Goal: Transaction & Acquisition: Purchase product/service

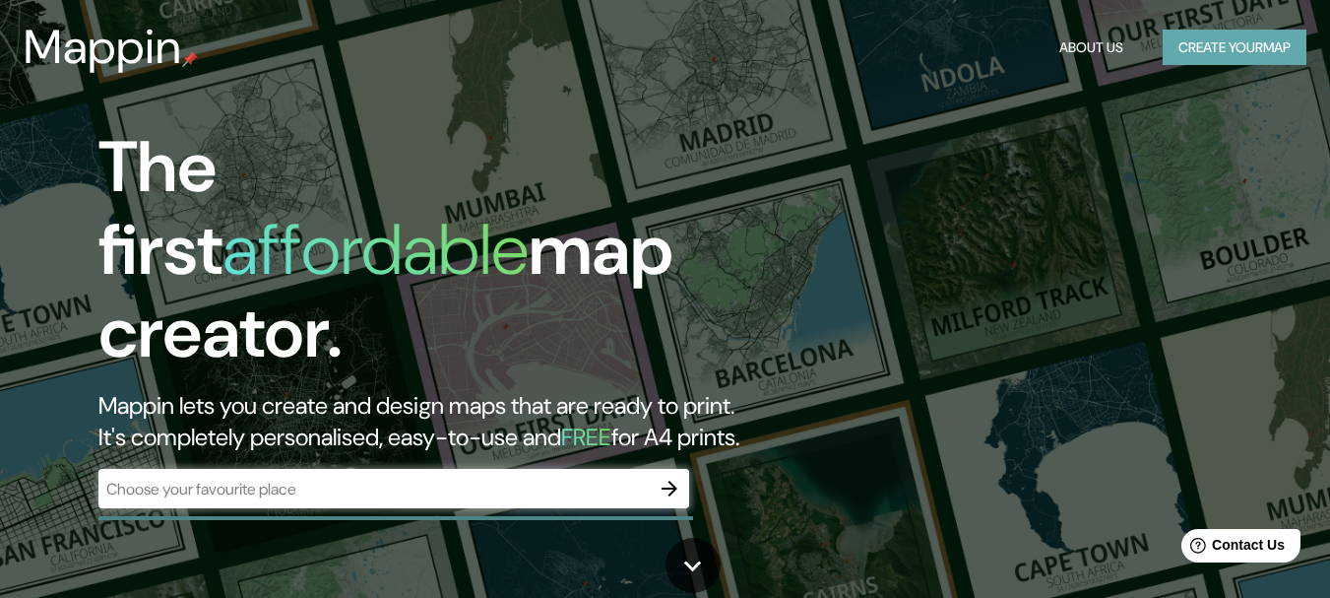
click at [1184, 49] on button "Create your map" at bounding box center [1235, 48] width 144 height 36
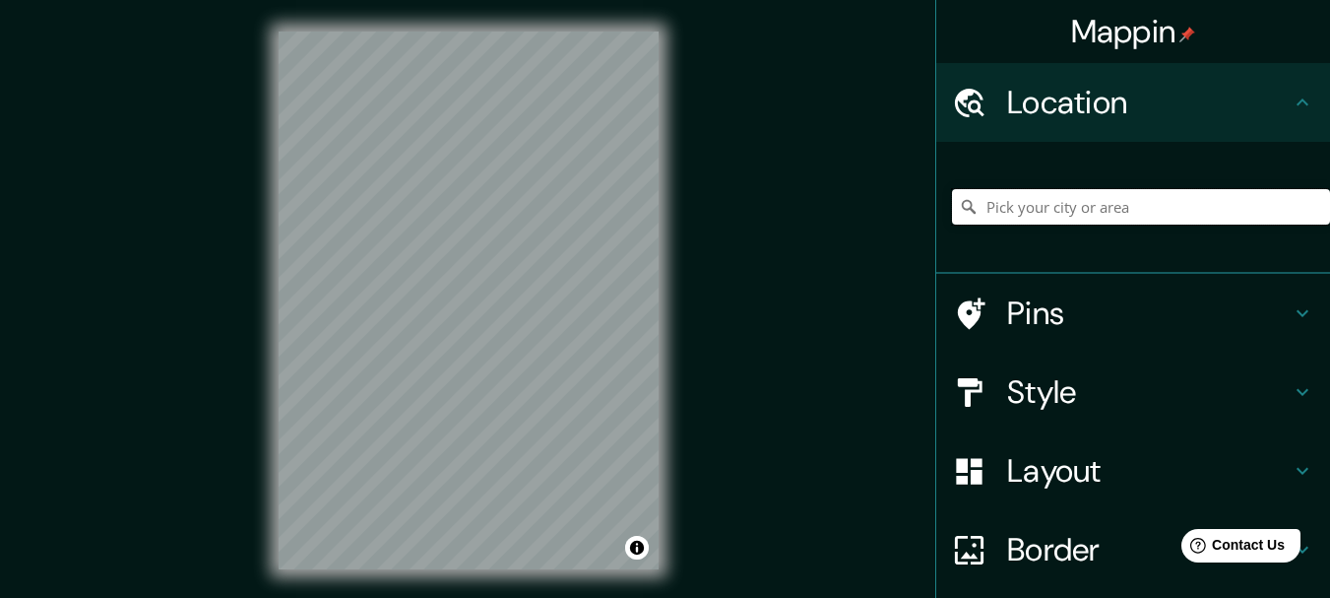
click at [1019, 198] on input "Pick your city or area" at bounding box center [1141, 206] width 378 height 35
click at [1116, 208] on input "Querétaro, [GEOGRAPHIC_DATA]" at bounding box center [1141, 206] width 378 height 35
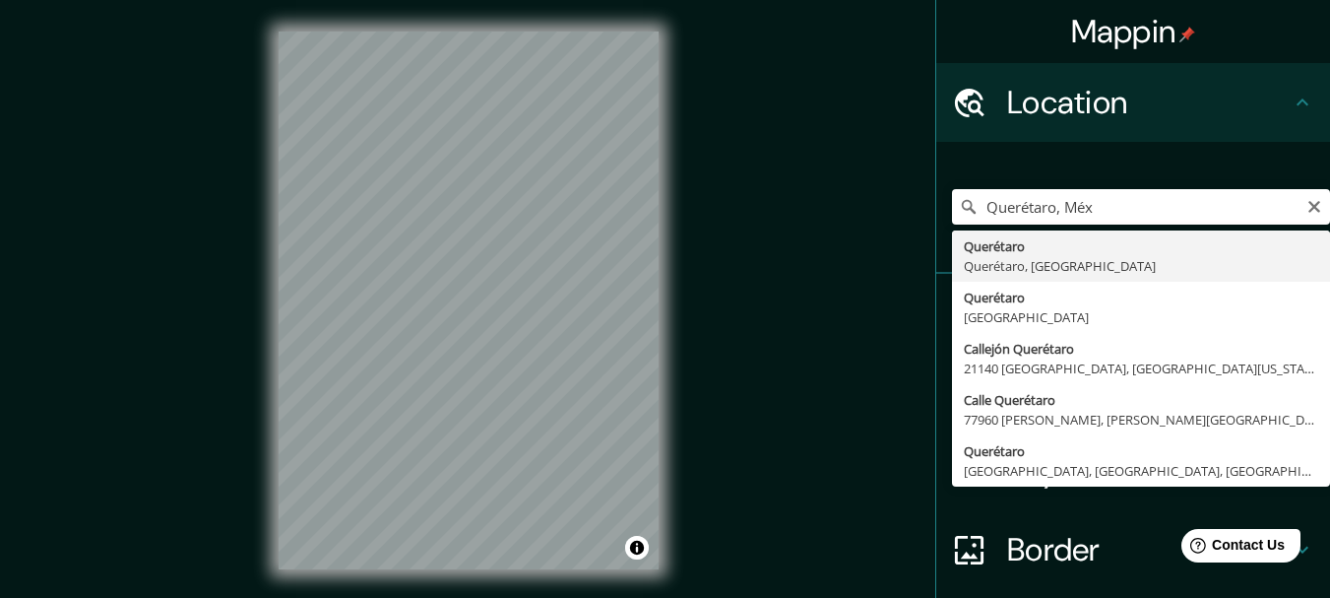
type input "Querétaro, [GEOGRAPHIC_DATA], [GEOGRAPHIC_DATA]"
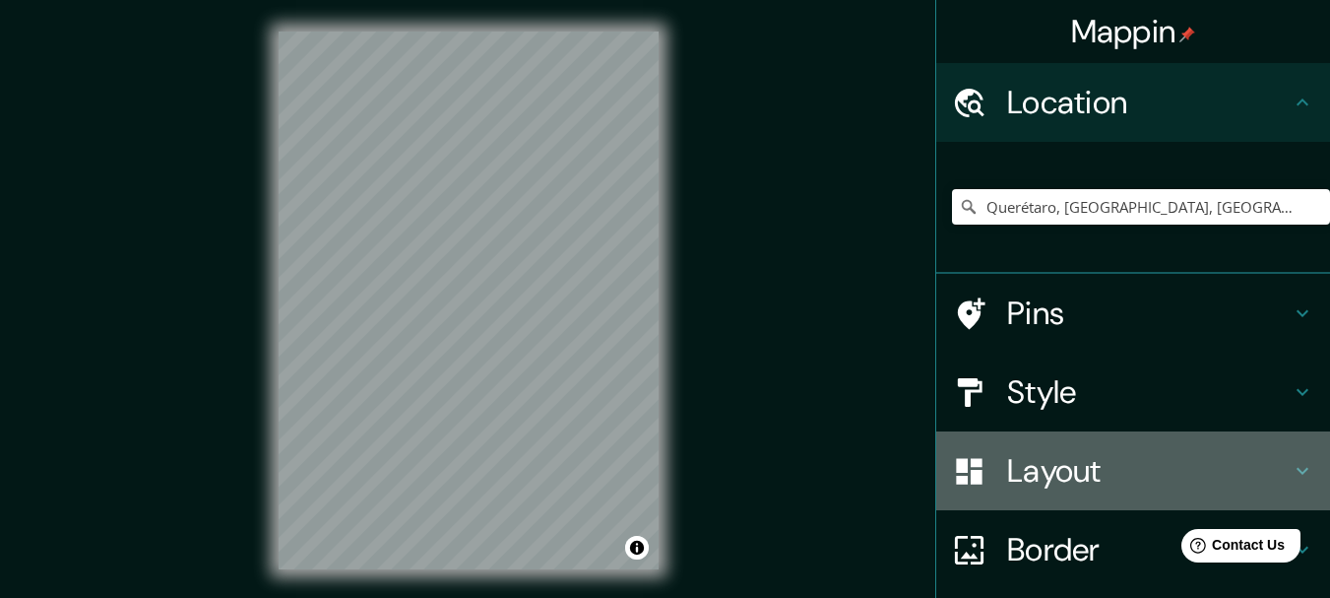
click at [1030, 458] on h4 "Layout" at bounding box center [1149, 470] width 284 height 39
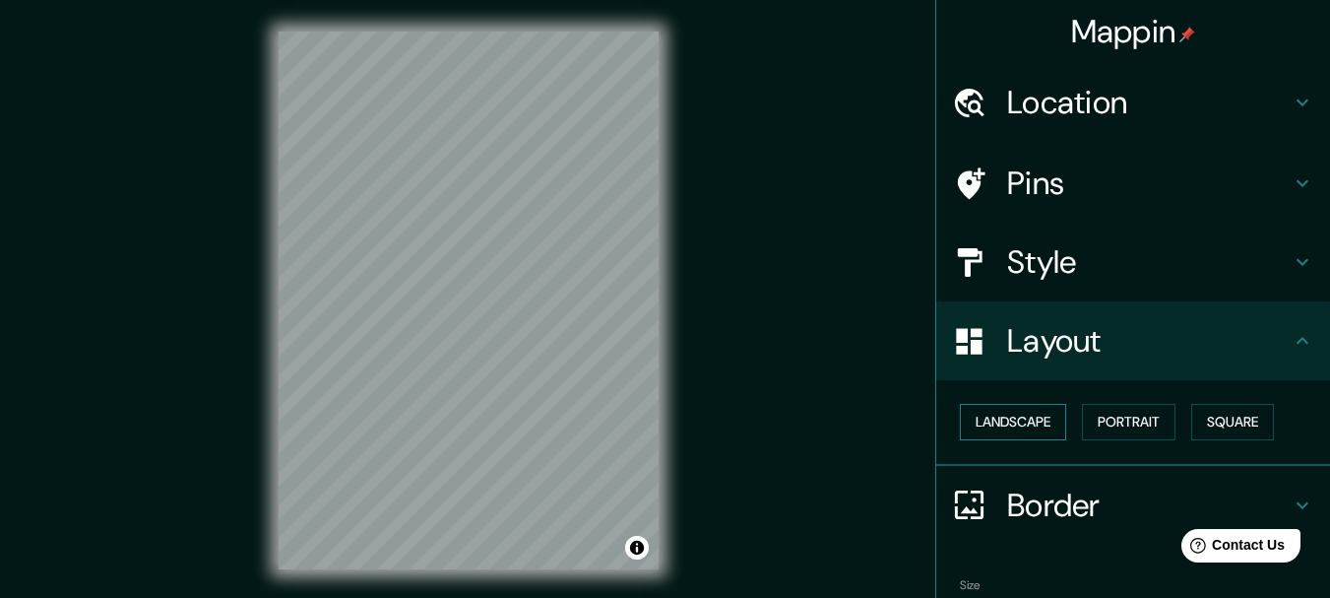
click at [1019, 419] on button "Landscape" at bounding box center [1013, 422] width 106 height 36
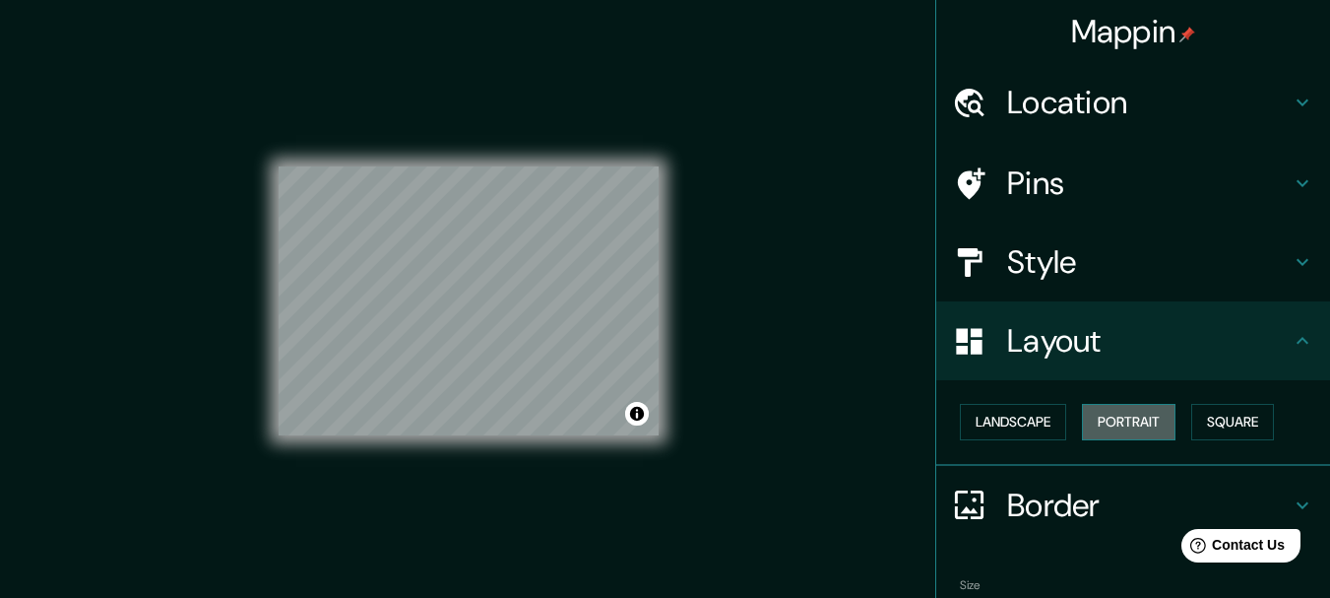
click at [1108, 427] on button "Portrait" at bounding box center [1129, 422] width 94 height 36
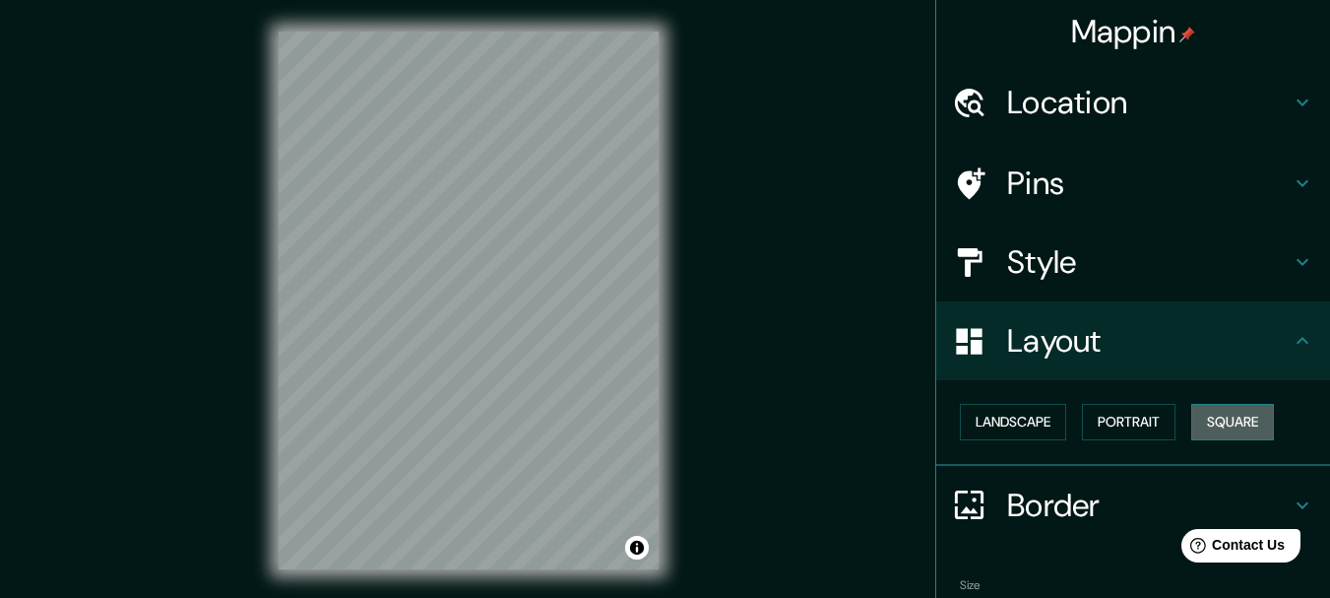
click at [1212, 424] on button "Square" at bounding box center [1232, 422] width 83 height 36
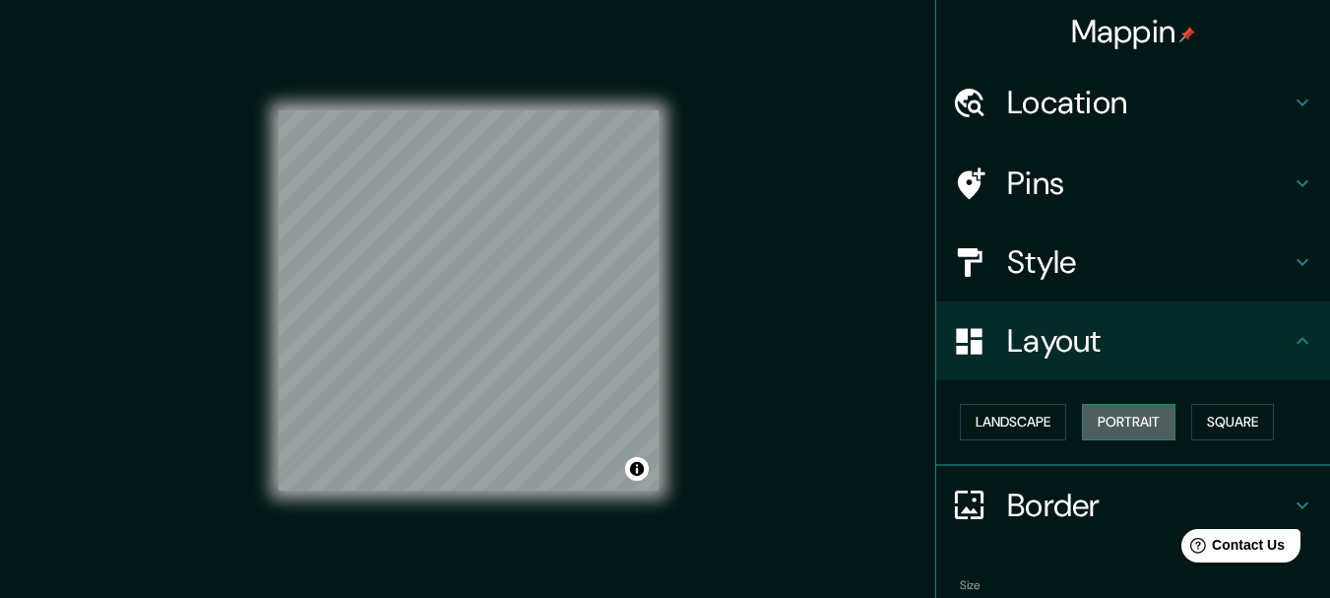
click at [1129, 433] on button "Portrait" at bounding box center [1129, 422] width 94 height 36
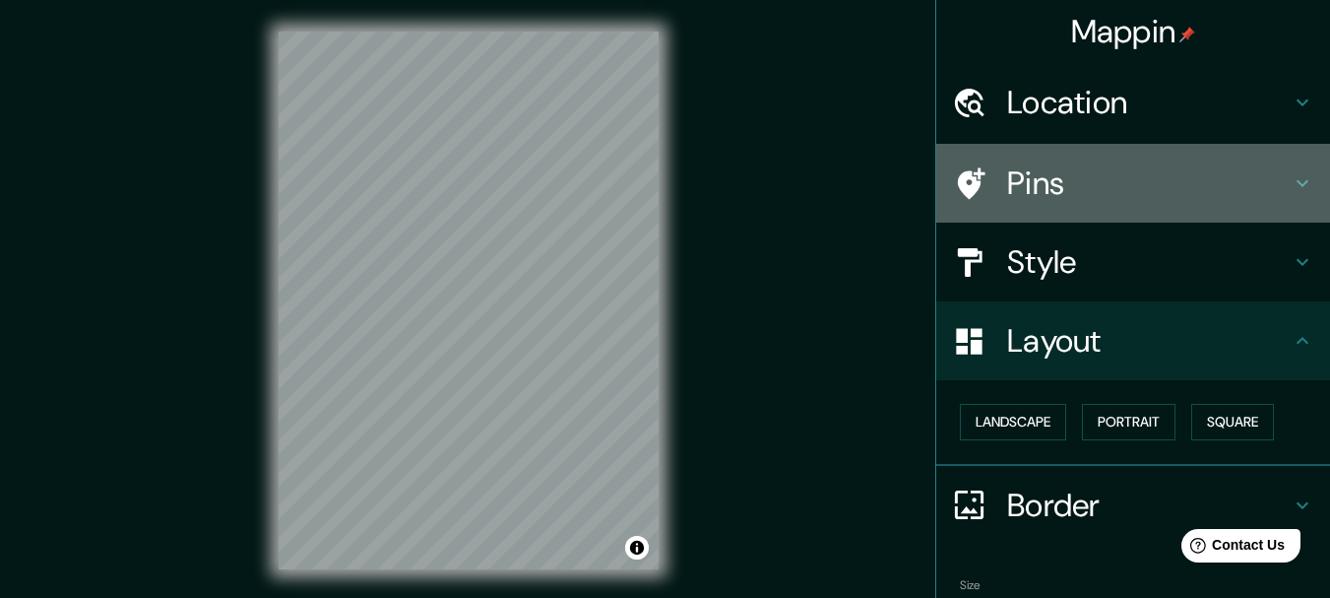
click at [1013, 181] on h4 "Pins" at bounding box center [1149, 182] width 284 height 39
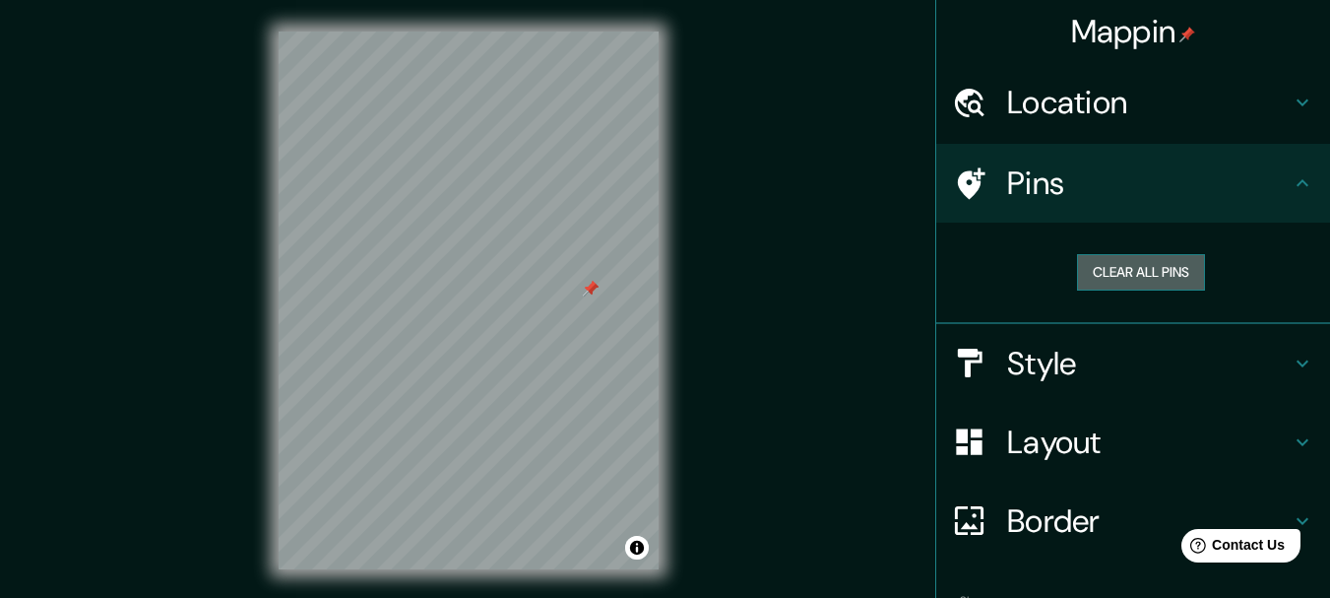
click at [1108, 271] on button "Clear all pins" at bounding box center [1141, 272] width 128 height 36
click at [273, 357] on div "© Mapbox © OpenStreetMap Improve this map" at bounding box center [468, 300] width 443 height 601
click at [1077, 275] on button "Clear all pins" at bounding box center [1141, 272] width 128 height 36
click at [426, 597] on html "Mappin Location [GEOGRAPHIC_DATA], [GEOGRAPHIC_DATA], [GEOGRAPHIC_DATA] Pins Cl…" at bounding box center [665, 299] width 1330 height 598
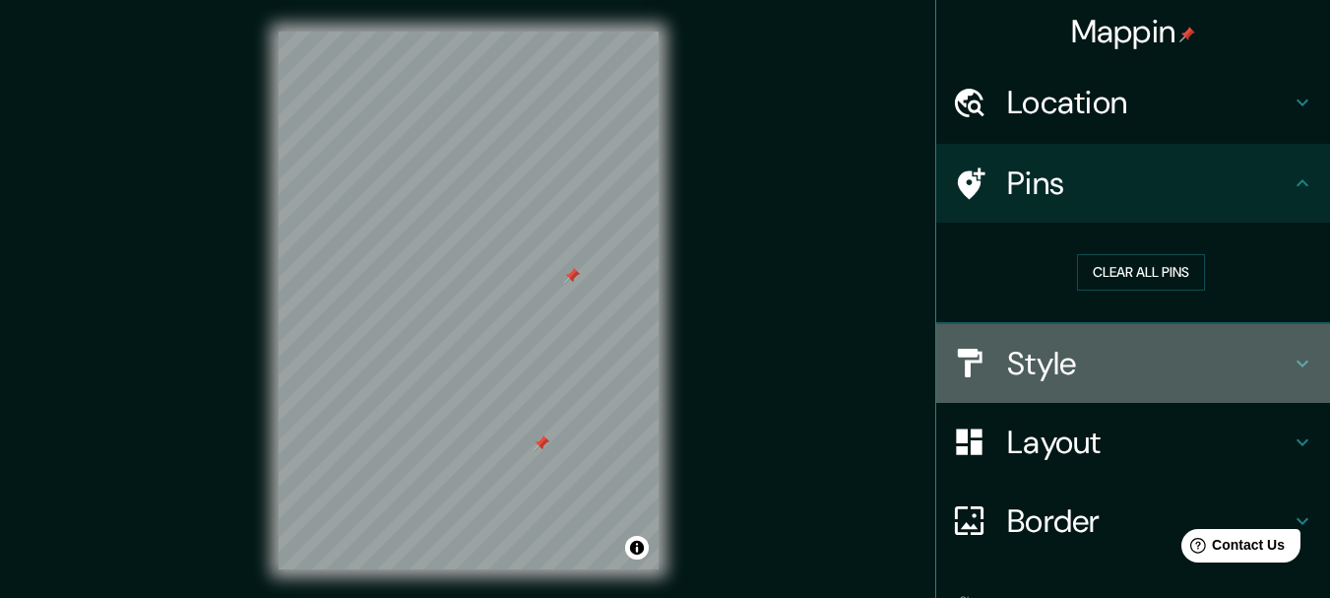
click at [1064, 366] on h4 "Style" at bounding box center [1149, 363] width 284 height 39
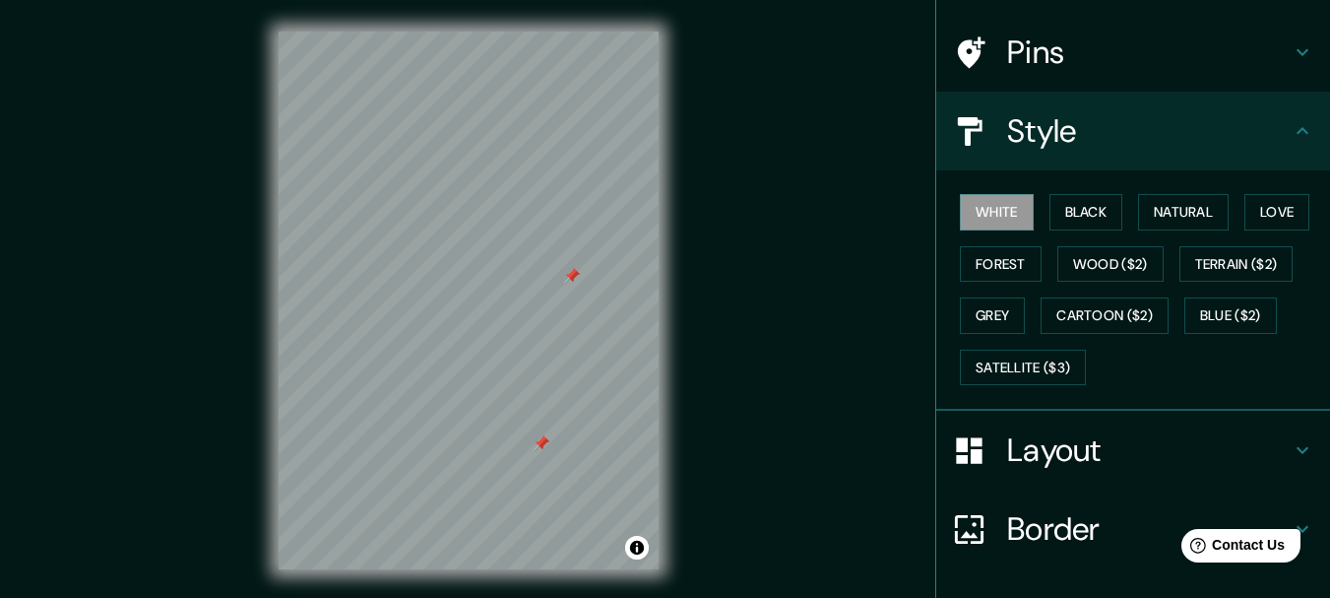
scroll to position [136, 0]
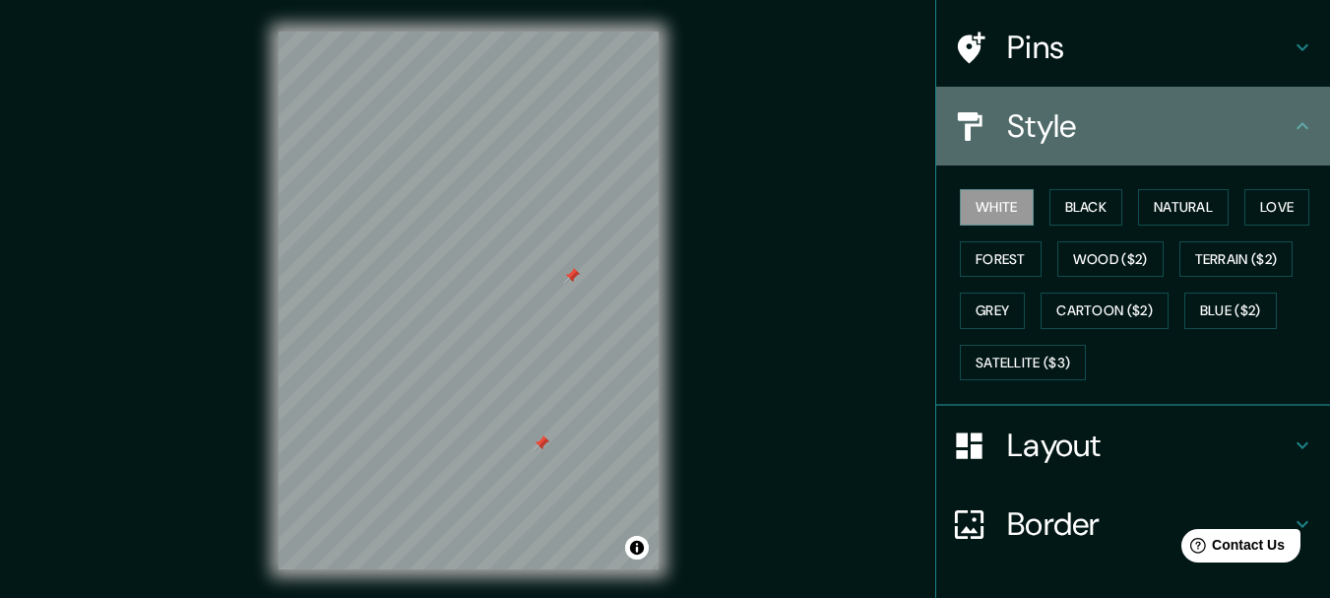
click at [1057, 122] on h4 "Style" at bounding box center [1149, 125] width 284 height 39
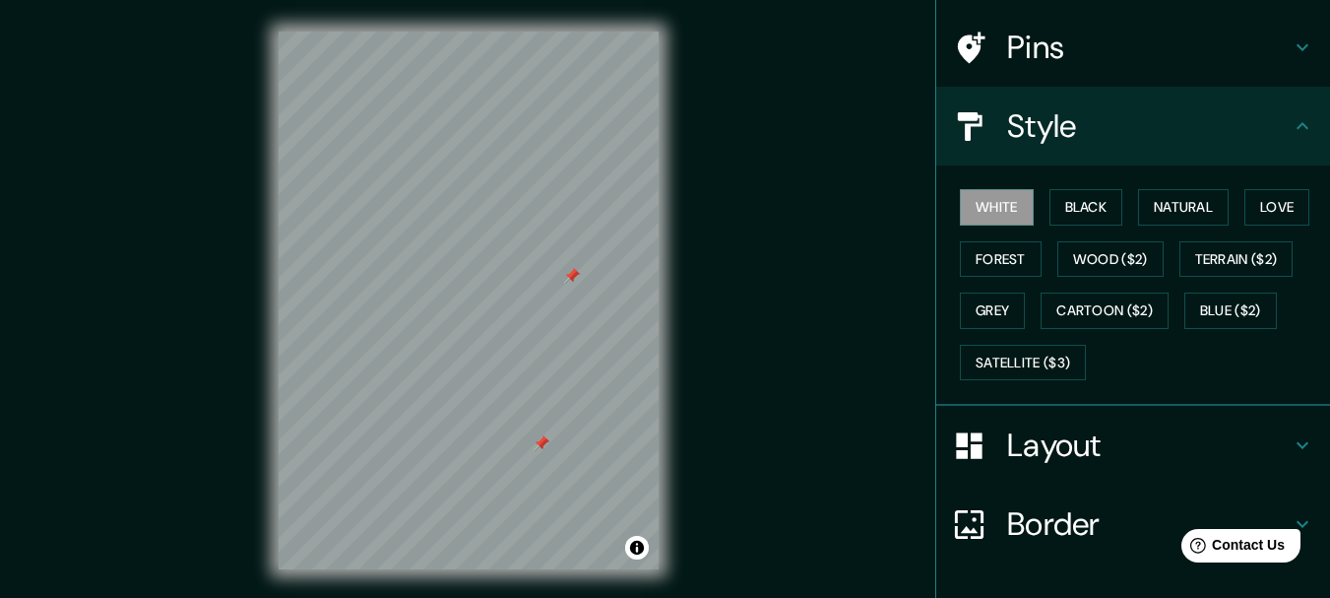
scroll to position [266, 0]
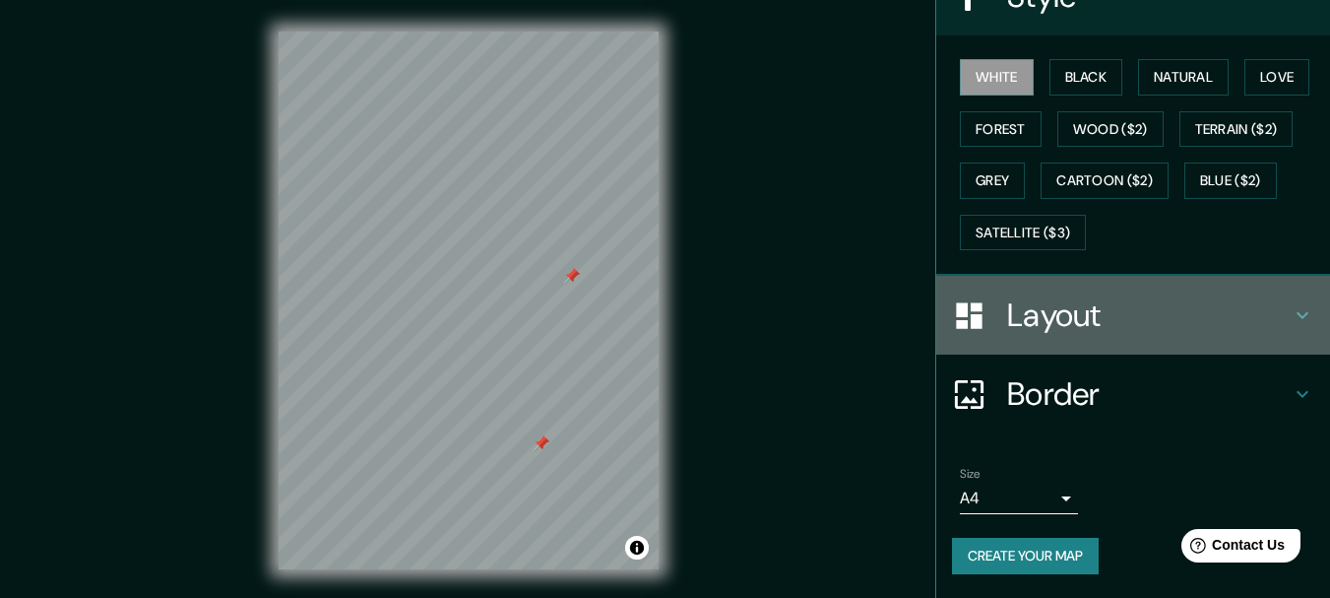
click at [1060, 318] on h4 "Layout" at bounding box center [1149, 314] width 284 height 39
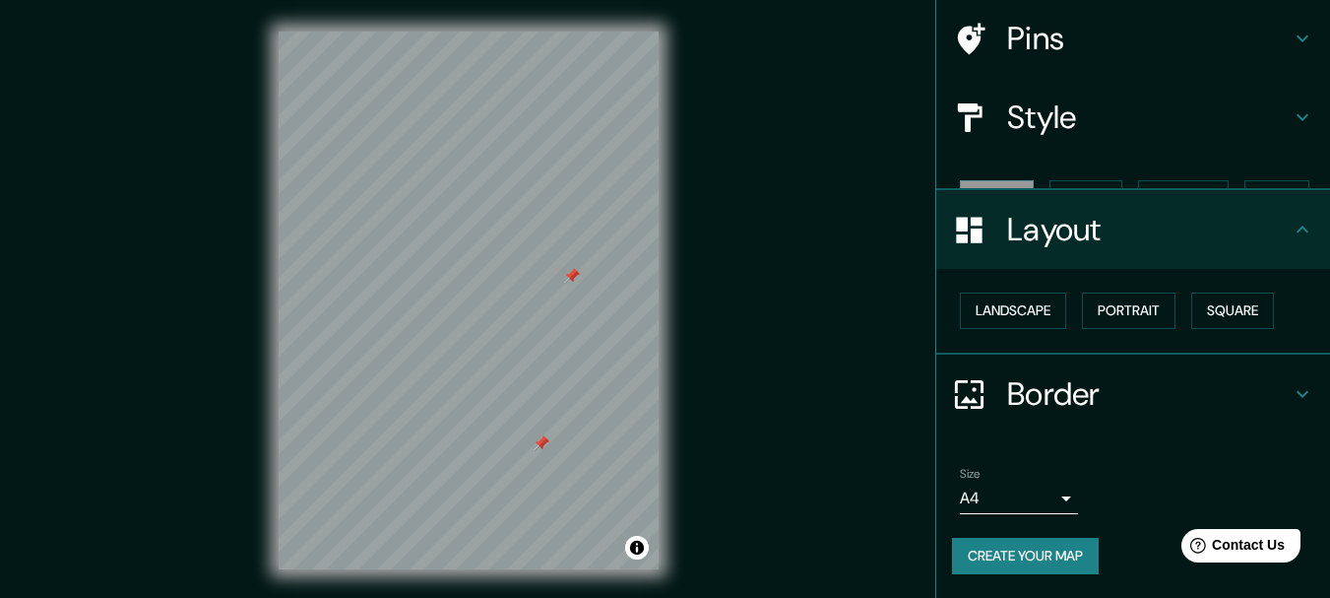
scroll to position [110, 0]
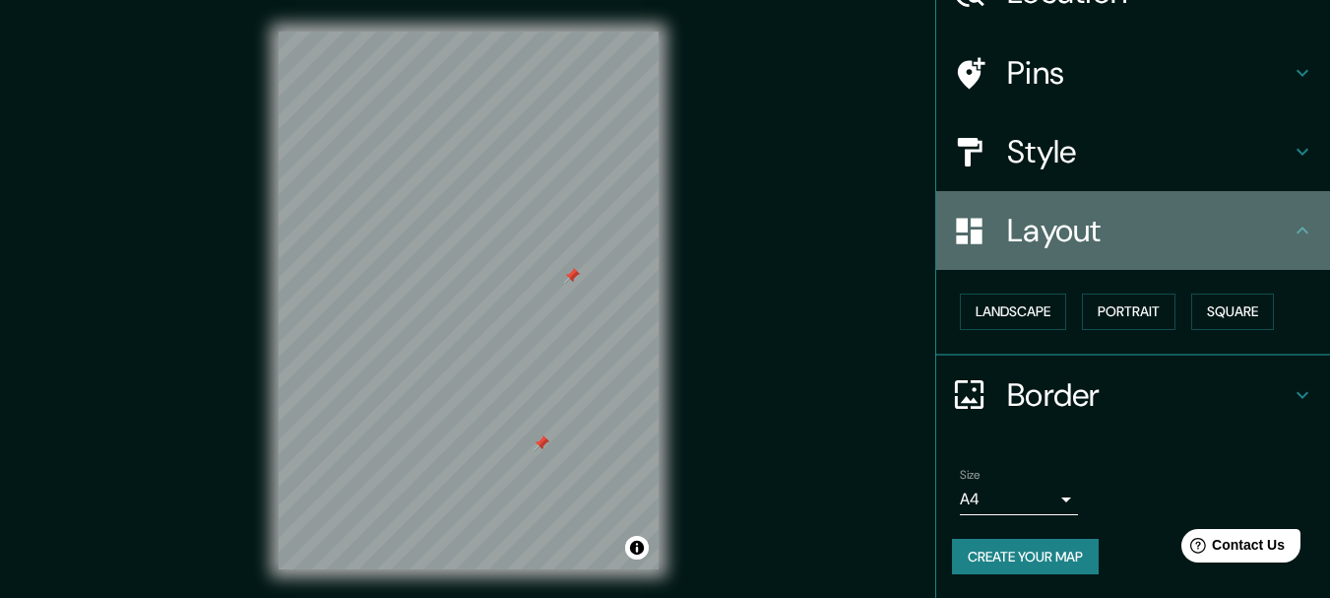
click at [1058, 247] on h4 "Layout" at bounding box center [1149, 230] width 284 height 39
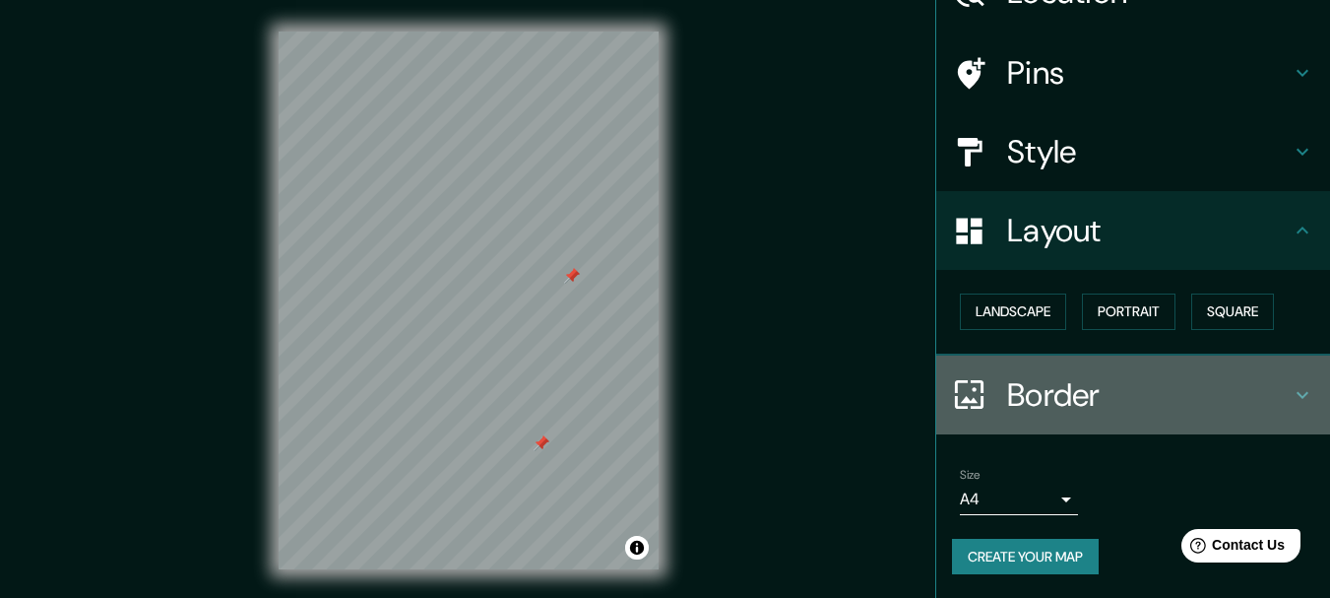
click at [1007, 394] on h4 "Border" at bounding box center [1149, 394] width 284 height 39
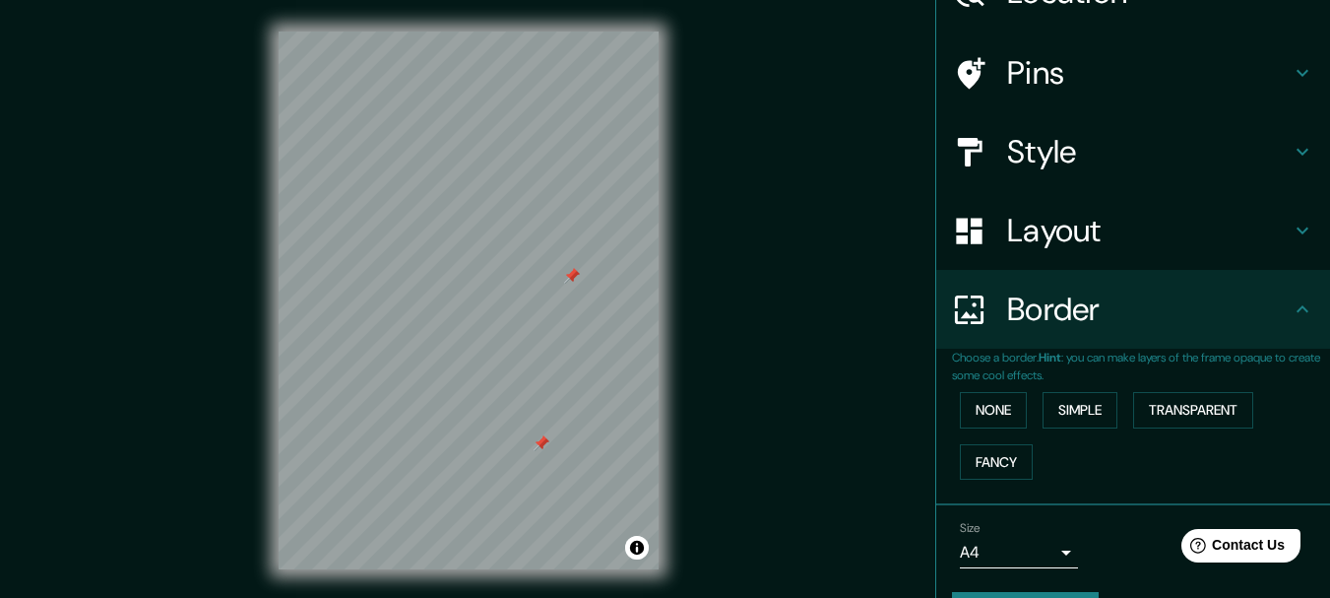
click at [1038, 309] on h4 "Border" at bounding box center [1149, 308] width 284 height 39
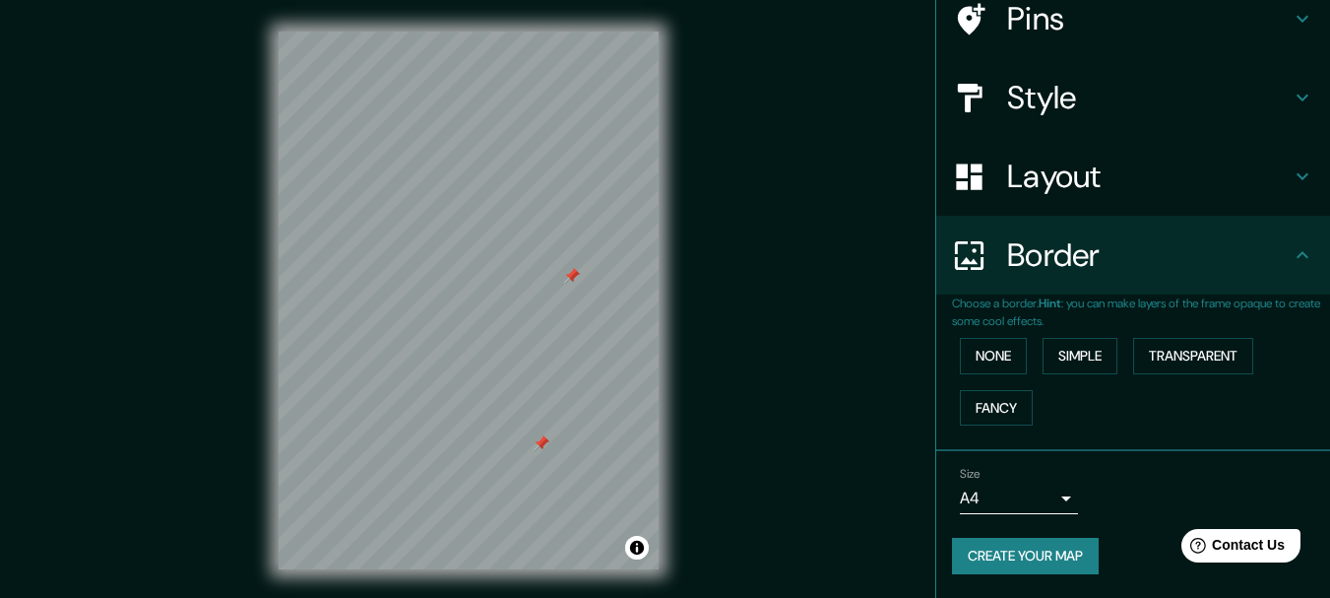
scroll to position [34, 0]
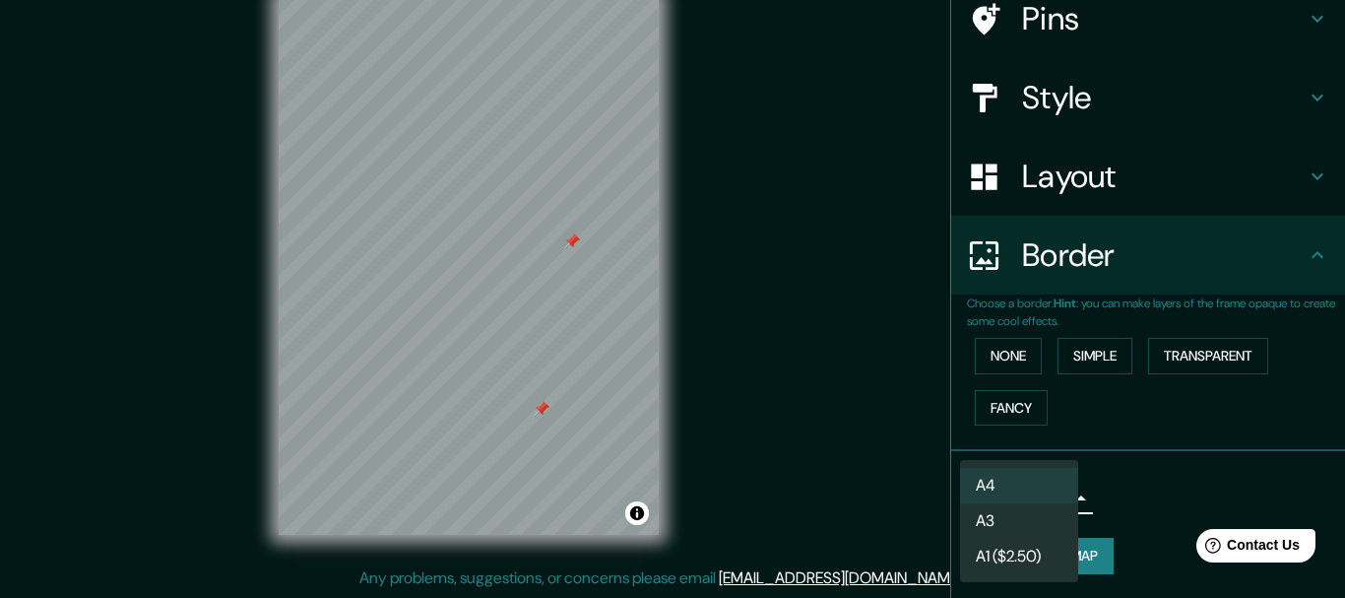
click at [1055, 500] on body "Mappin Location [GEOGRAPHIC_DATA], [GEOGRAPHIC_DATA], [GEOGRAPHIC_DATA] Pins St…" at bounding box center [672, 265] width 1345 height 598
click at [1011, 524] on li "A3" at bounding box center [1019, 520] width 118 height 35
click at [1031, 495] on body "Mappin Location [GEOGRAPHIC_DATA], [GEOGRAPHIC_DATA], [GEOGRAPHIC_DATA] Pins St…" at bounding box center [672, 265] width 1345 height 598
click at [1005, 473] on li "A4" at bounding box center [1019, 485] width 118 height 35
type input "single"
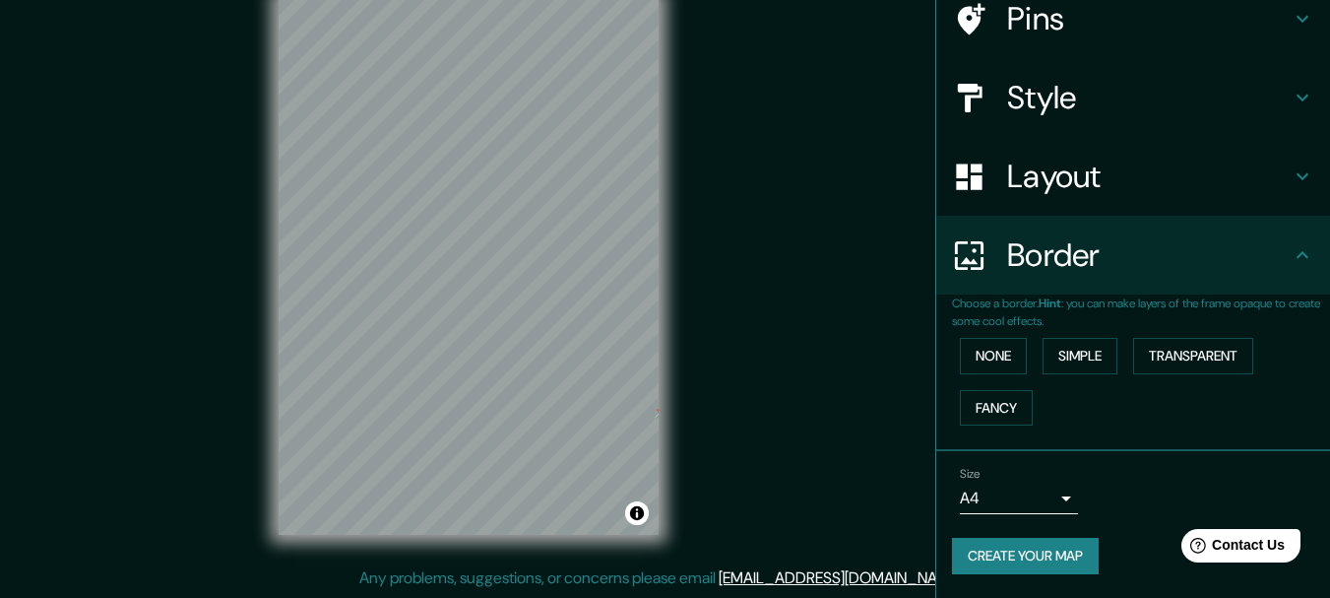
click at [773, 162] on div "Mappin Location [GEOGRAPHIC_DATA], [GEOGRAPHIC_DATA], [GEOGRAPHIC_DATA] Pins St…" at bounding box center [665, 282] width 1330 height 632
click at [1016, 553] on button "Create your map" at bounding box center [1025, 556] width 147 height 36
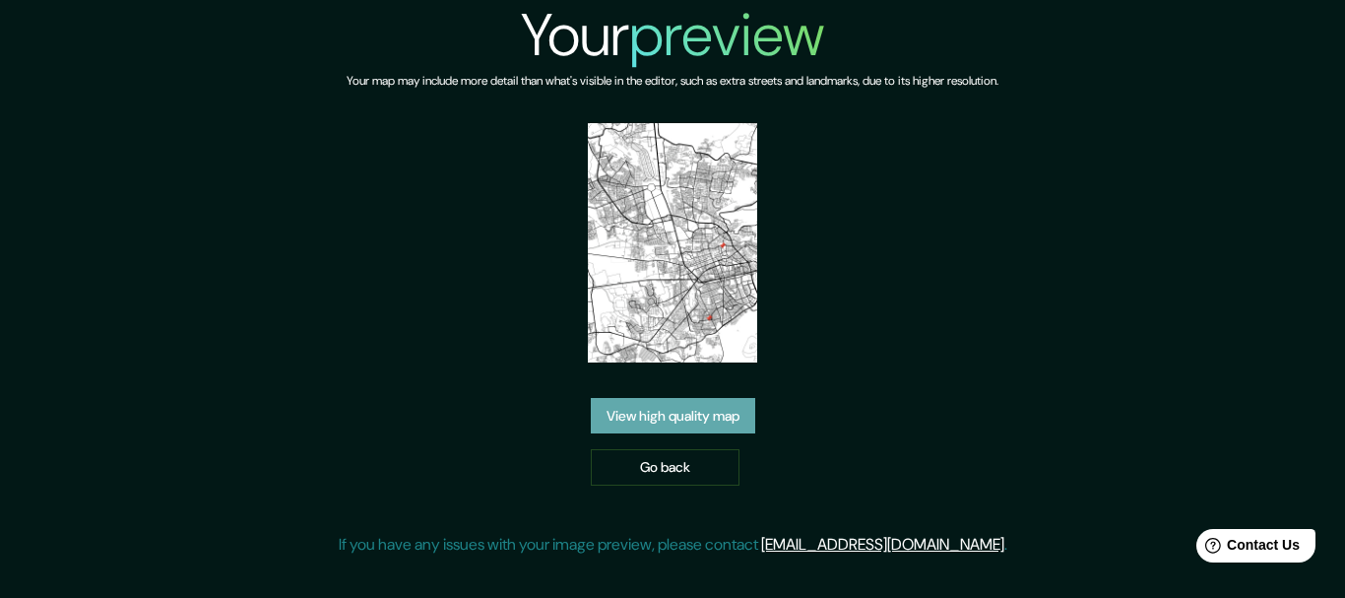
click at [633, 410] on link "View high quality map" at bounding box center [673, 416] width 164 height 36
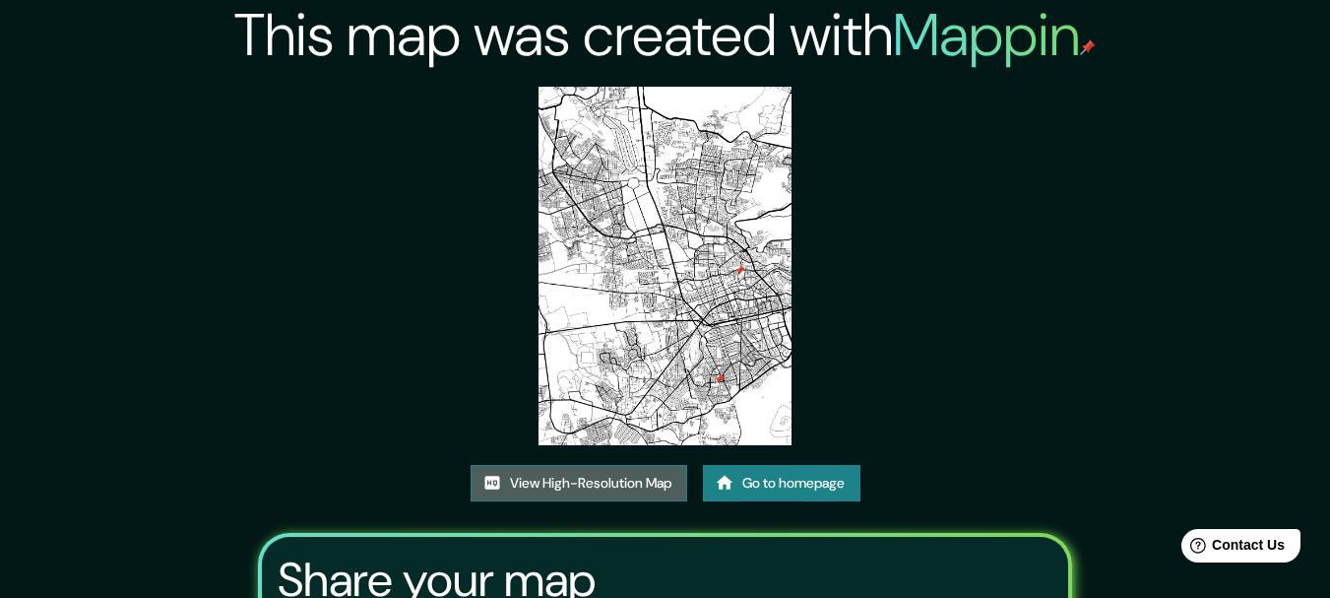
click at [548, 478] on link "View High-Resolution Map" at bounding box center [579, 483] width 217 height 36
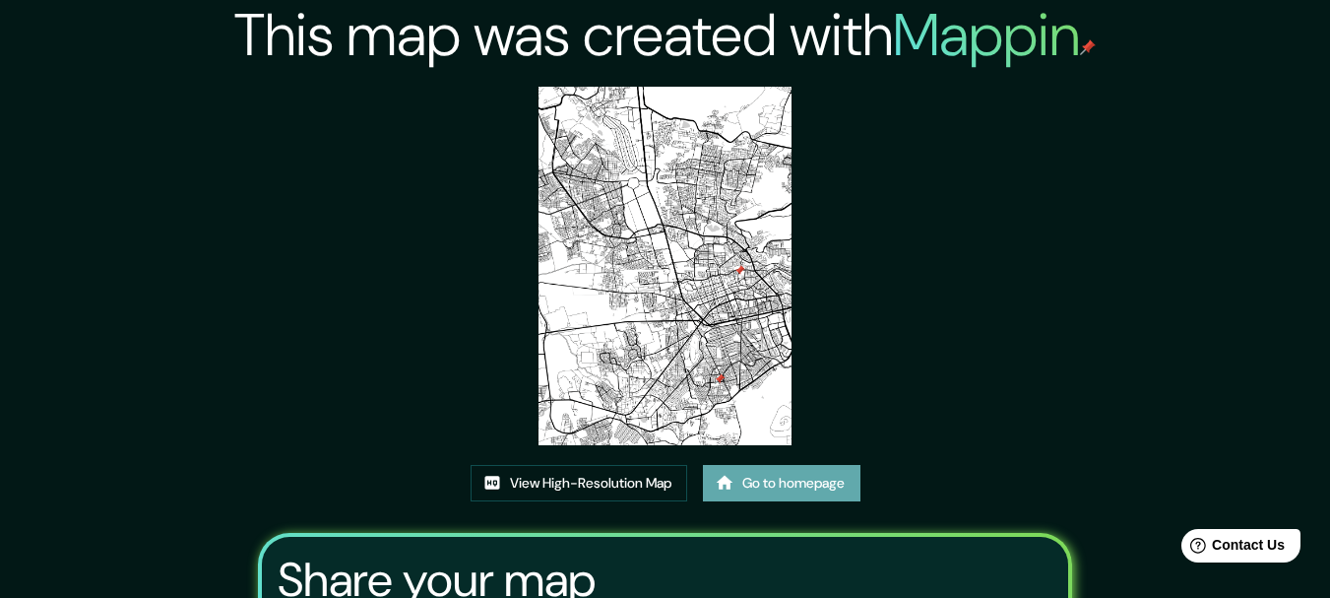
click at [792, 488] on link "Go to homepage" at bounding box center [782, 483] width 158 height 36
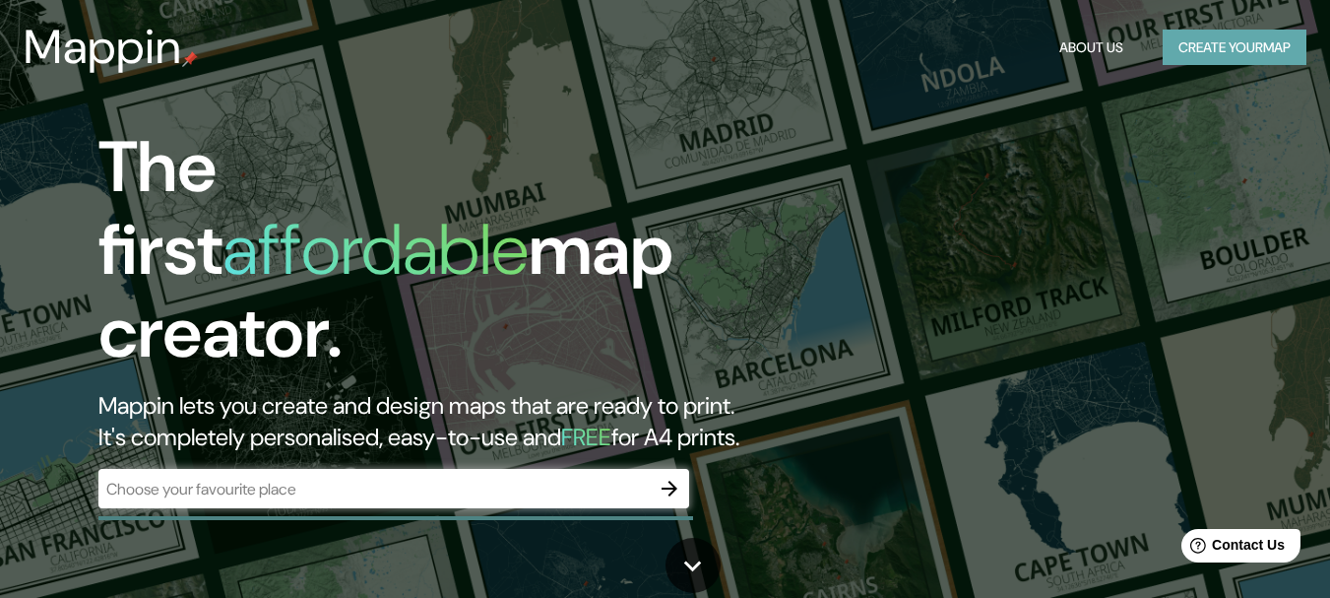
click at [1243, 61] on button "Create your map" at bounding box center [1235, 48] width 144 height 36
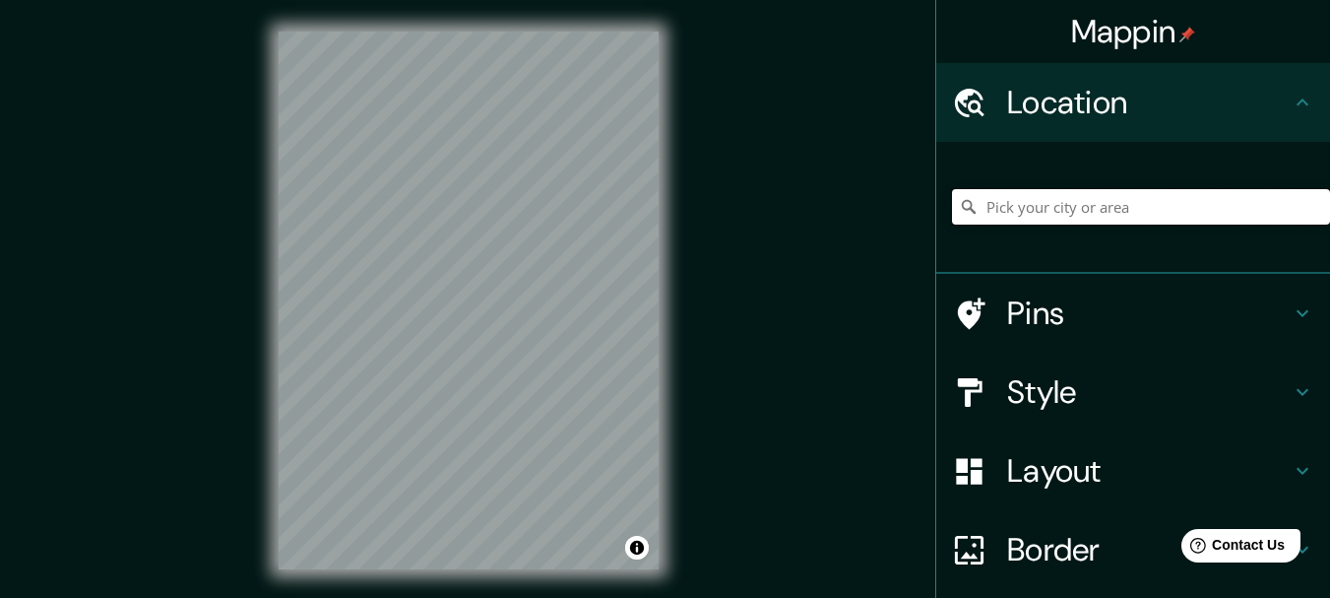
click at [1005, 221] on input "Pick your city or area" at bounding box center [1141, 206] width 378 height 35
click at [269, 294] on div "© Mapbox © OpenStreetMap Improve this map" at bounding box center [468, 300] width 443 height 601
click at [1037, 206] on input "[GEOGRAPHIC_DATA]" at bounding box center [1141, 206] width 378 height 35
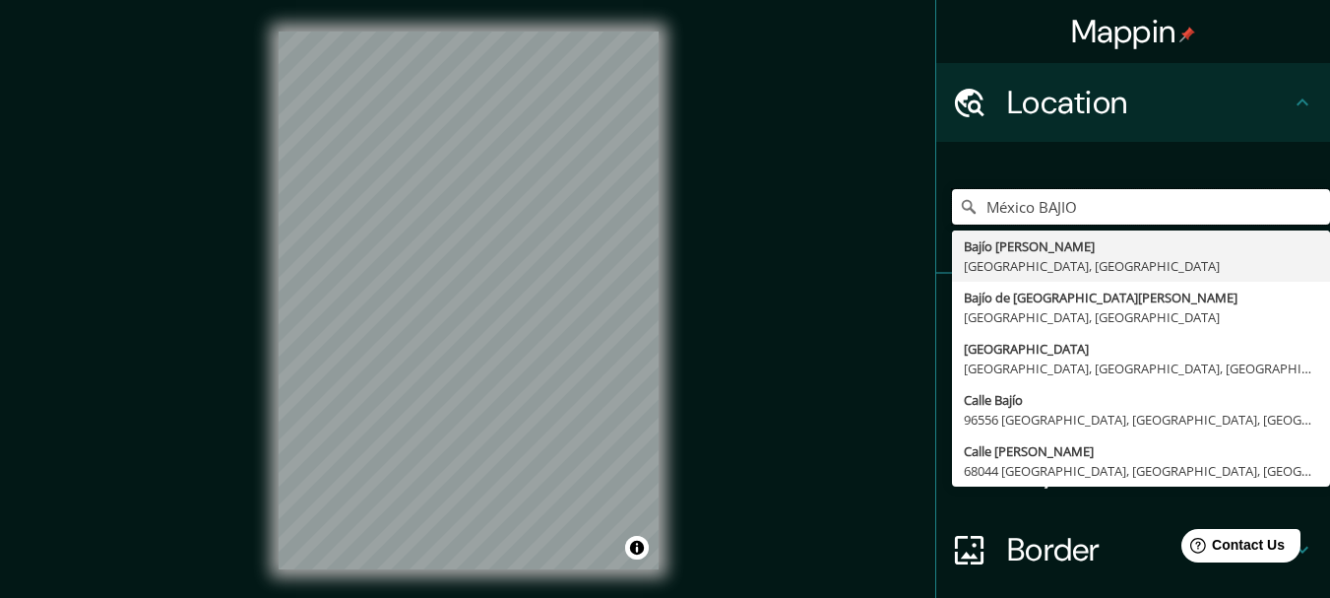
drag, startPoint x: 1120, startPoint y: 215, endPoint x: 904, endPoint y: 217, distance: 216.6
click at [904, 217] on div "Mappin Location México BAJIO Bajío de Bonillas Guanajuato, México Bajío de San …" at bounding box center [665, 316] width 1330 height 632
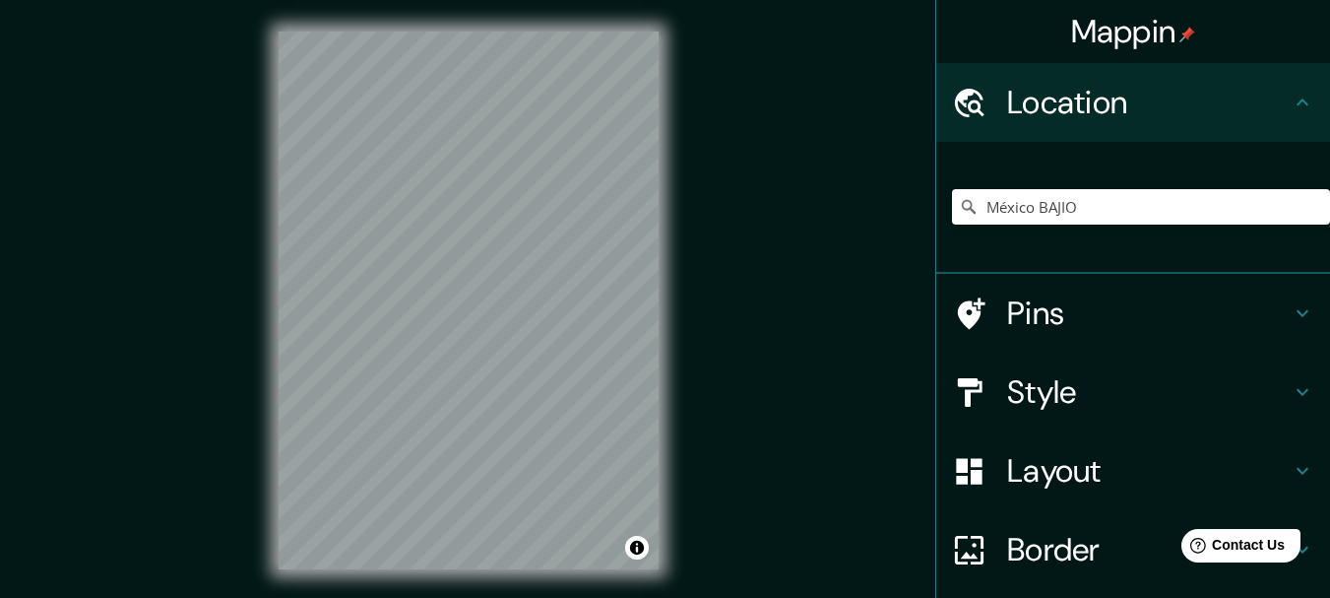
click at [789, 252] on div "Mappin Location México BAJIO Bajío de Bonillas Guanajuato, México Bajío de San …" at bounding box center [665, 316] width 1330 height 632
click at [1084, 225] on div "México BAJIO Bajío de Bonillas Guanajuato, México Bajío de San José Jalisco, Mé…" at bounding box center [1141, 207] width 378 height 98
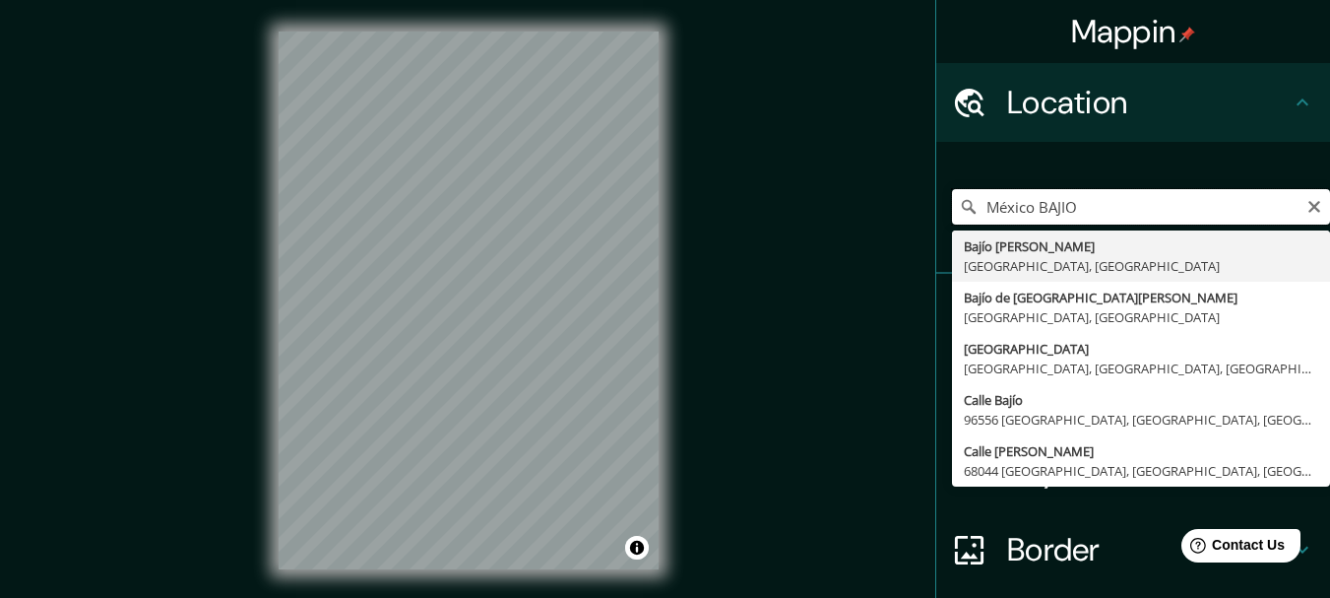
click at [1079, 207] on input "México BAJIO" at bounding box center [1141, 206] width 378 height 35
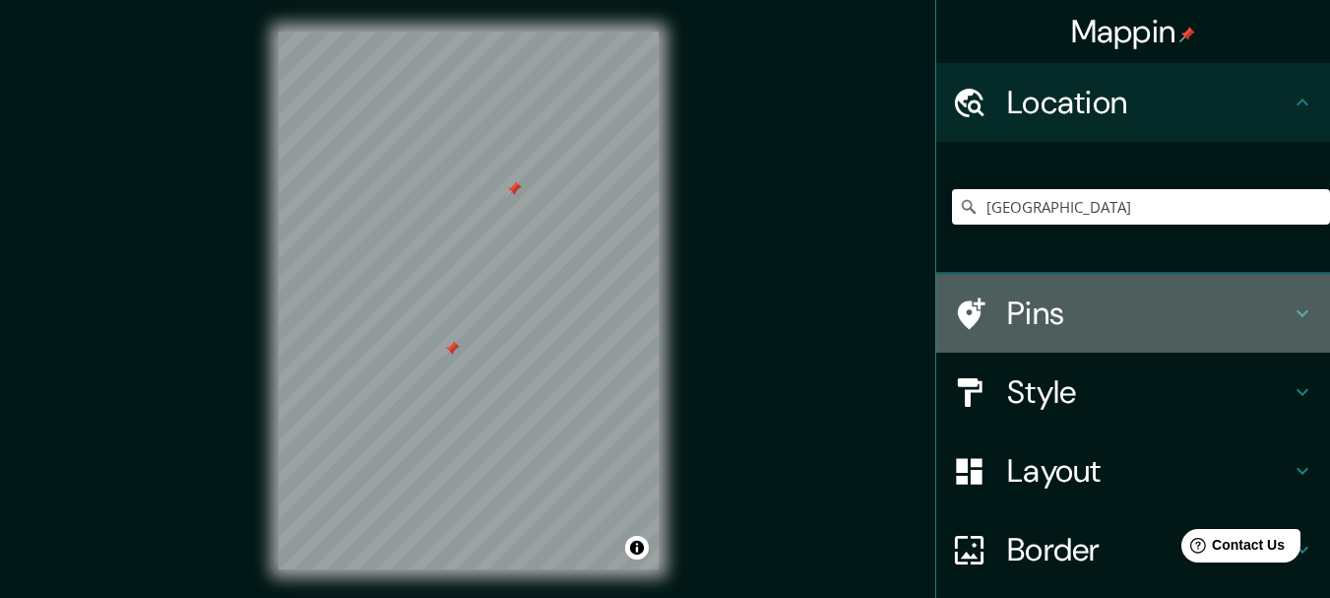
click at [1075, 342] on div "Pins" at bounding box center [1133, 313] width 394 height 79
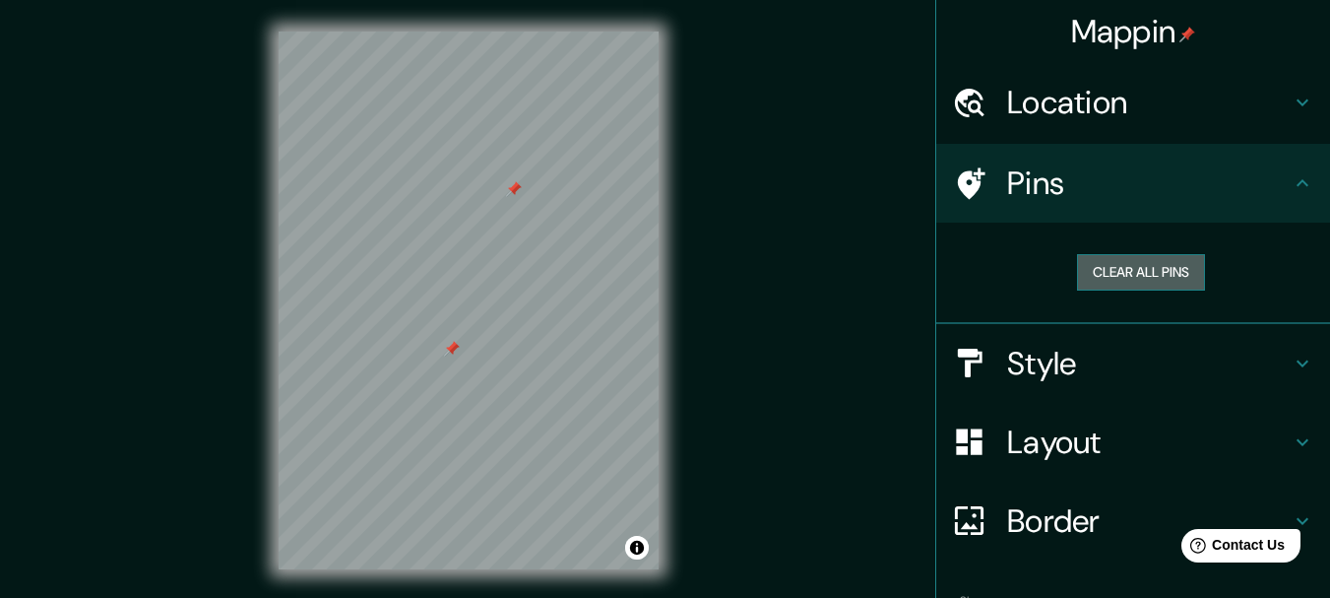
click at [1119, 274] on button "Clear all pins" at bounding box center [1141, 272] width 128 height 36
click at [518, 597] on html "Mappin Location México México México La Pampanga, Filipinas Mexico Misuri, Esta…" at bounding box center [665, 299] width 1330 height 598
click at [404, 1] on div "© Mapbox © OpenStreetMap Improve this map" at bounding box center [468, 300] width 443 height 601
click at [680, 597] on html "Mappin Location México México México La Pampanga, Filipinas Mexico Misuri, Esta…" at bounding box center [665, 299] width 1330 height 598
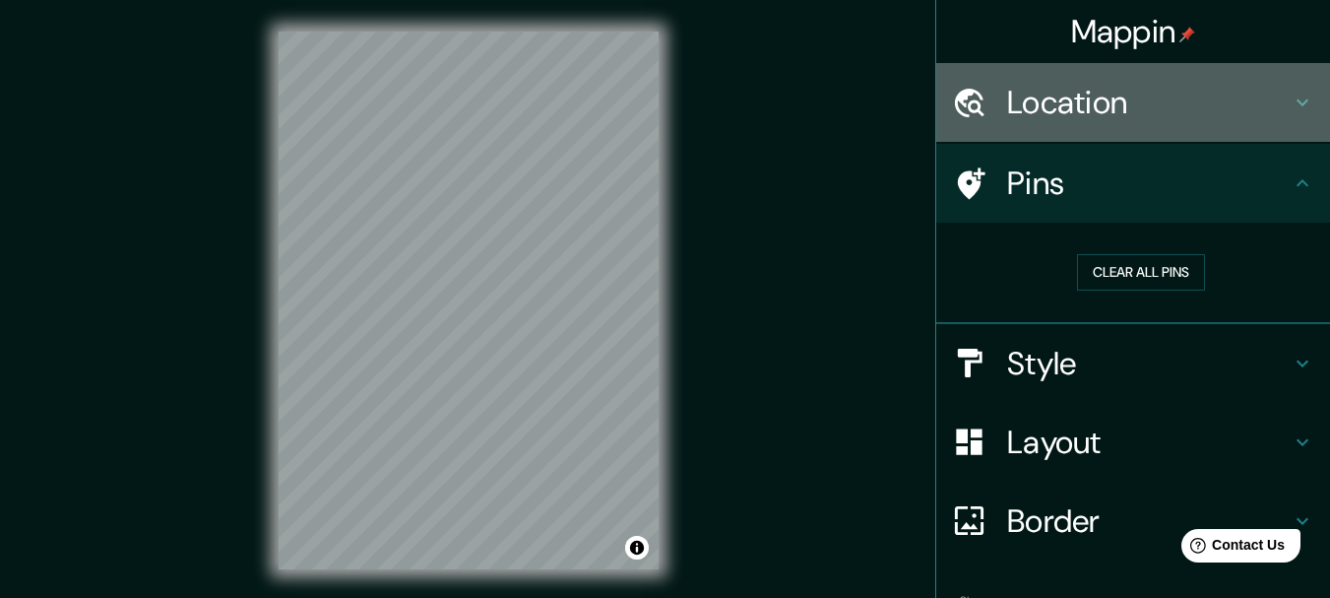
click at [1059, 91] on h4 "Location" at bounding box center [1149, 102] width 284 height 39
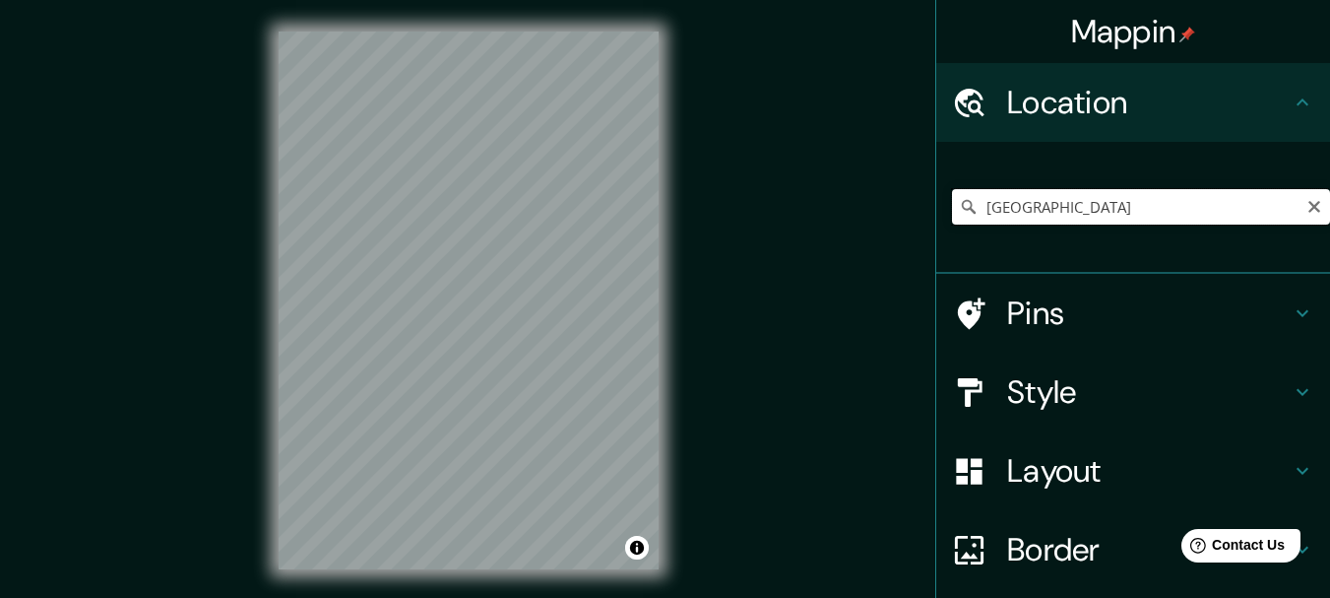
click at [1011, 203] on input "[GEOGRAPHIC_DATA]" at bounding box center [1141, 206] width 378 height 35
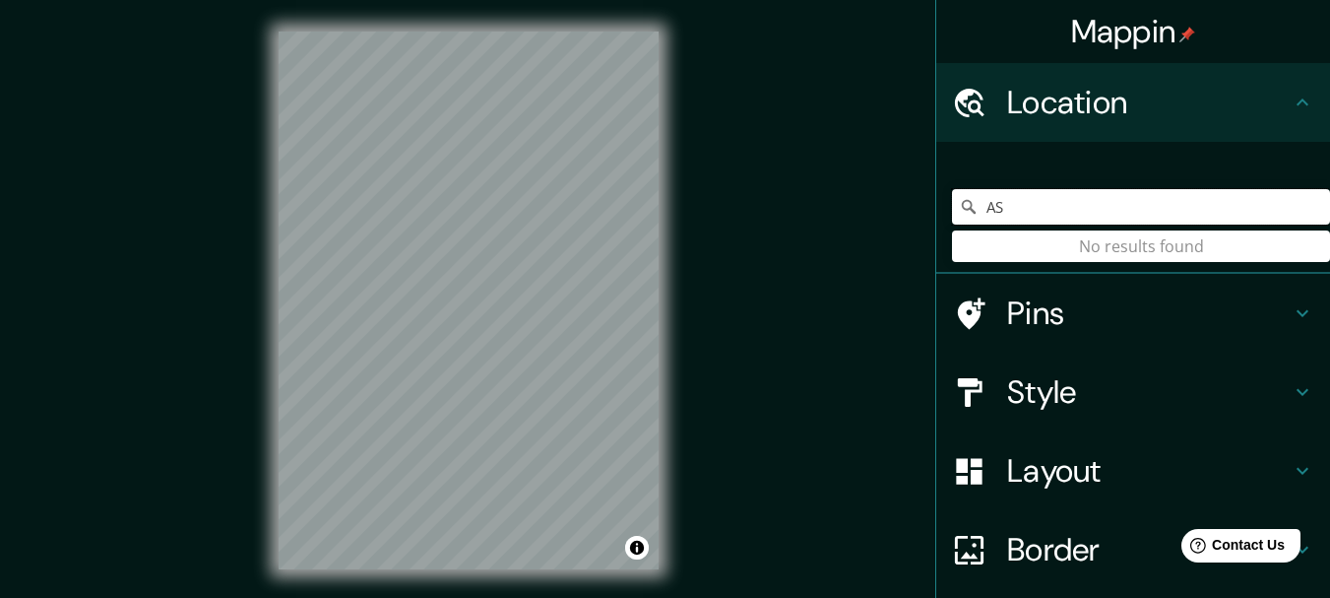
type input "S"
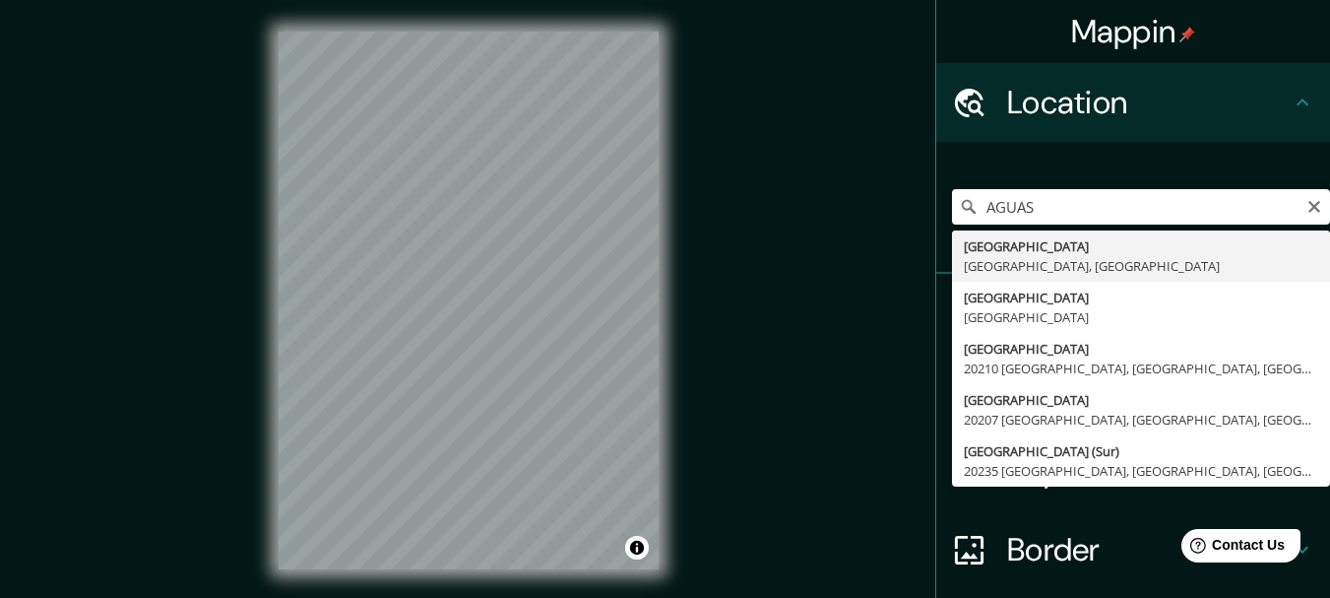
type input "Aguascalientes, Aguascalientes, México"
